Goal: Information Seeking & Learning: Find contact information

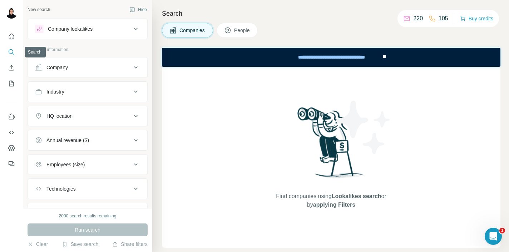
click at [12, 51] on icon "Search" at bounding box center [11, 52] width 7 height 7
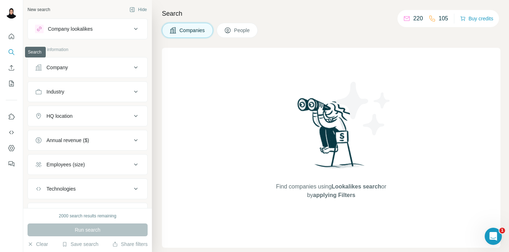
click at [12, 51] on icon "Search" at bounding box center [11, 52] width 7 height 7
click at [102, 32] on div "Company lookalikes" at bounding box center [83, 29] width 97 height 9
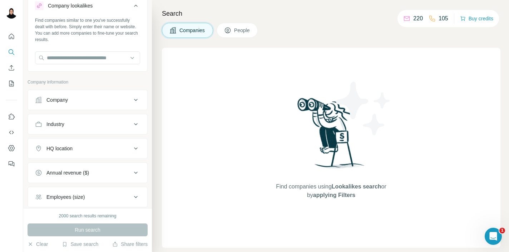
scroll to position [24, 0]
click at [233, 24] on button "People" at bounding box center [237, 30] width 41 height 15
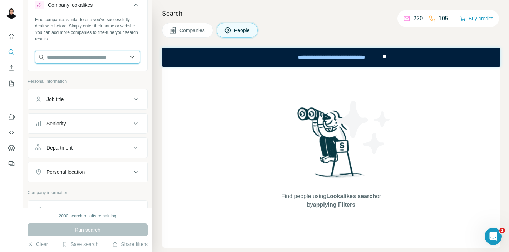
click at [107, 57] on input "text" at bounding box center [87, 57] width 105 height 13
click at [199, 24] on button "Companies" at bounding box center [187, 30] width 51 height 15
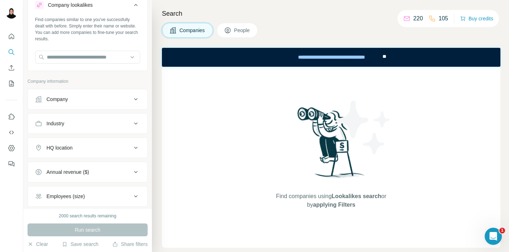
click at [224, 27] on button "People" at bounding box center [237, 30] width 41 height 15
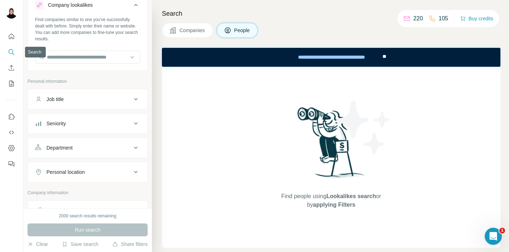
click at [8, 50] on icon "Search" at bounding box center [11, 52] width 7 height 7
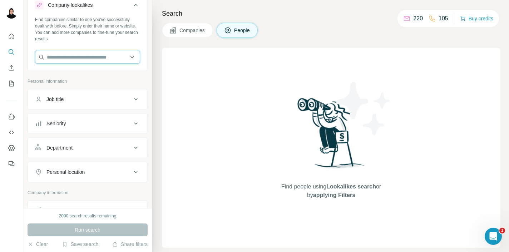
click at [63, 54] on input "text" at bounding box center [87, 57] width 105 height 13
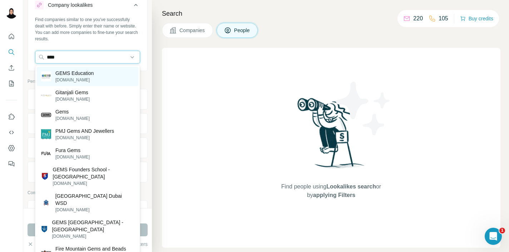
type input "****"
click at [78, 79] on p "[DOMAIN_NAME]" at bounding box center [74, 80] width 38 height 6
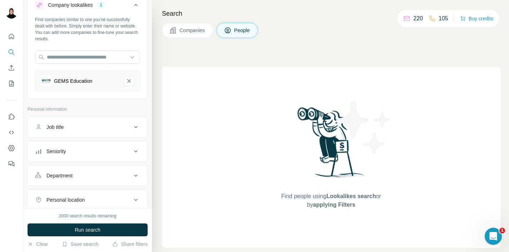
click at [74, 124] on div "Job title" at bounding box center [83, 127] width 97 height 7
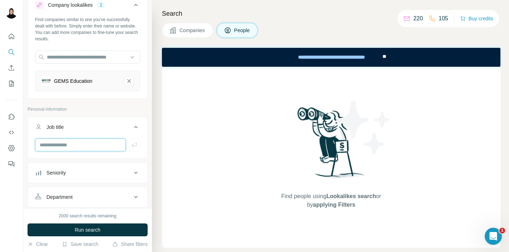
click at [66, 146] on input "text" at bounding box center [80, 145] width 91 height 13
type input "**"
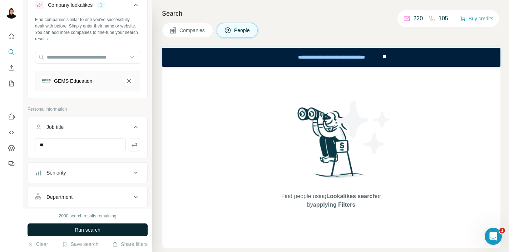
click at [75, 235] on button "Run search" at bounding box center [88, 230] width 120 height 13
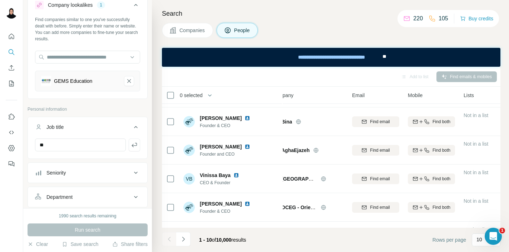
scroll to position [113, 14]
